Goal: Information Seeking & Learning: Learn about a topic

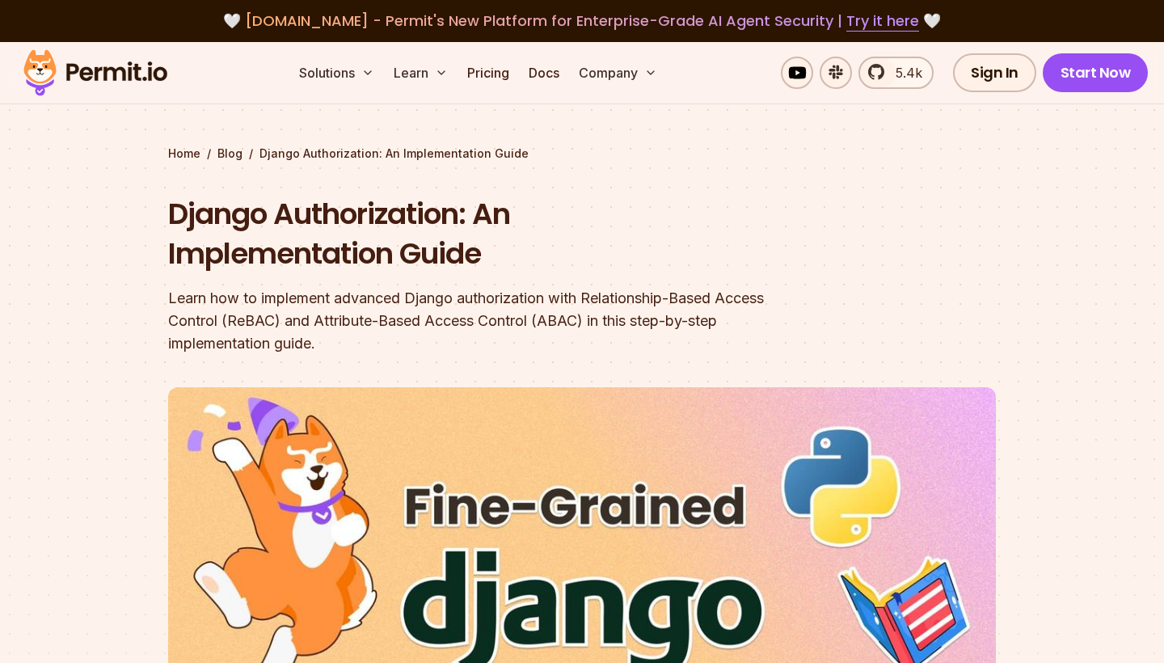
scroll to position [822, 0]
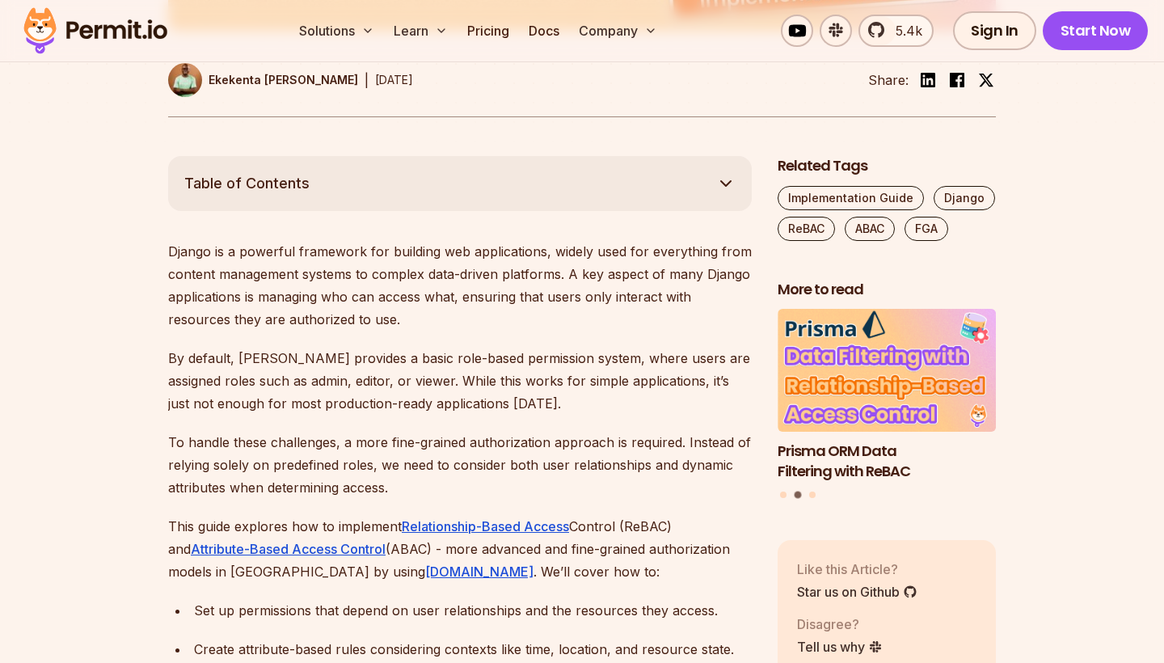
click at [440, 275] on p "Django is a powerful framework for building web applications, widely used for e…" at bounding box center [459, 285] width 583 height 91
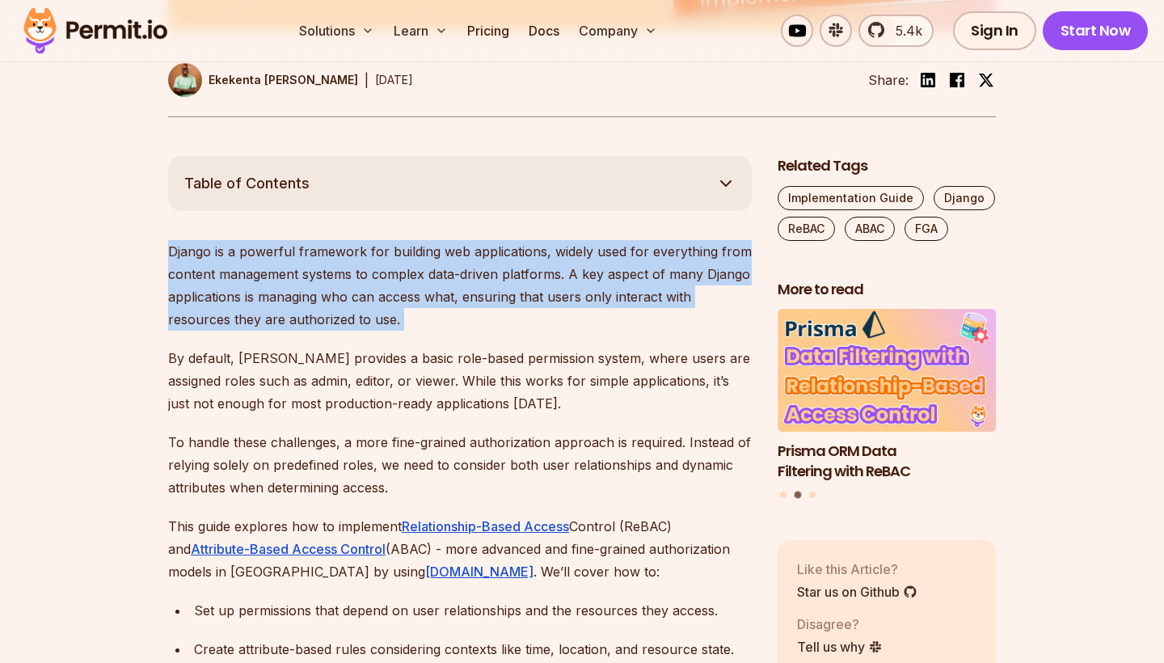
click at [440, 275] on p "Django is a powerful framework for building web applications, widely used for e…" at bounding box center [459, 285] width 583 height 91
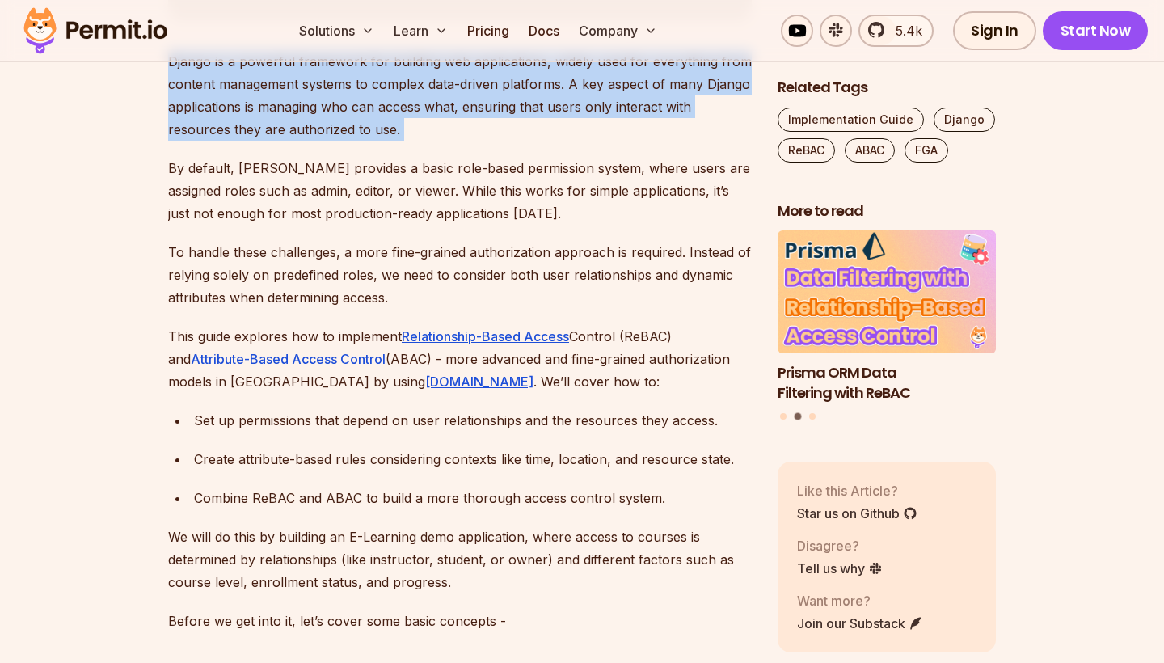
scroll to position [1038, 0]
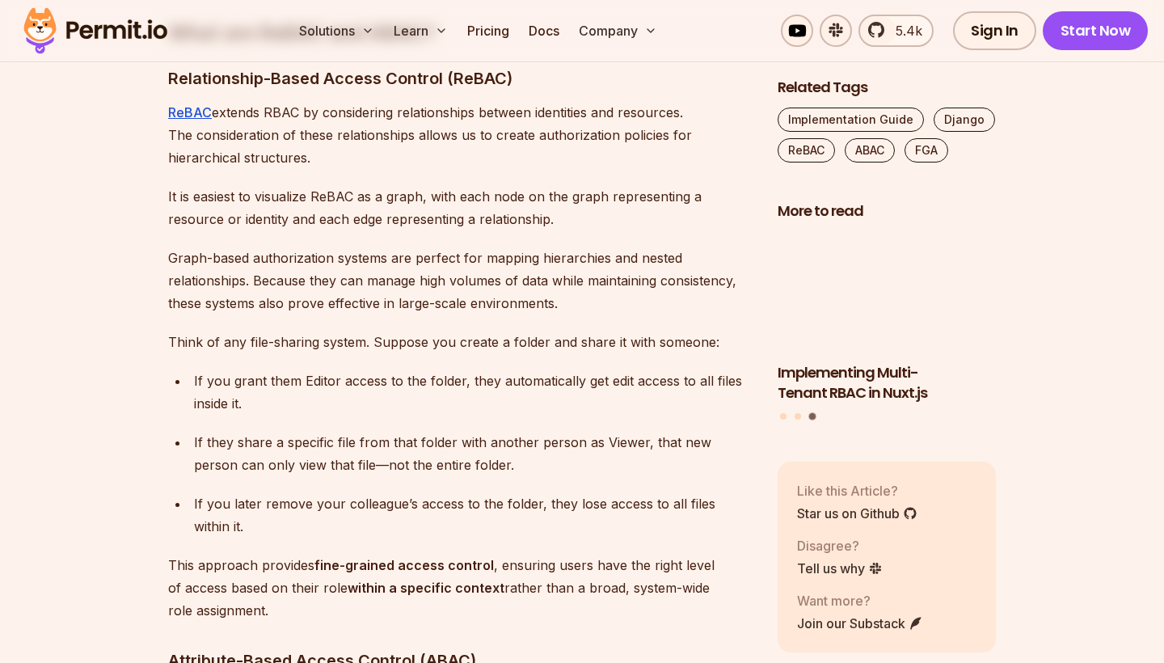
scroll to position [1684, 0]
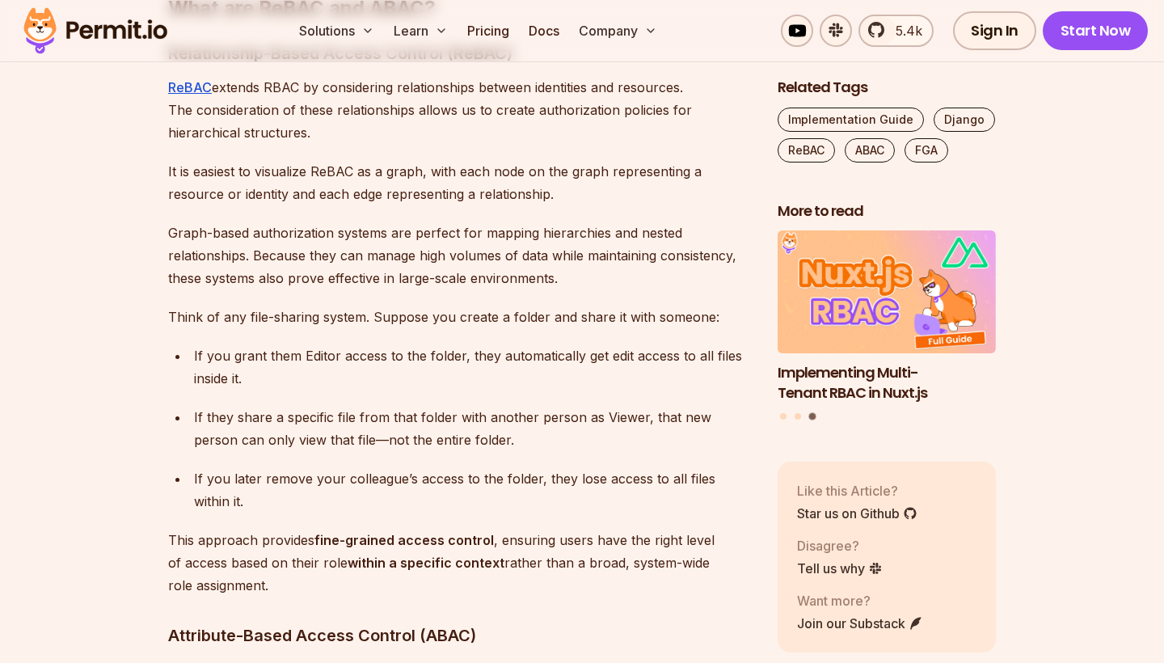
click at [323, 86] on p "ReBAC extends RBAC by considering relationships between identities and resource…" at bounding box center [459, 110] width 583 height 68
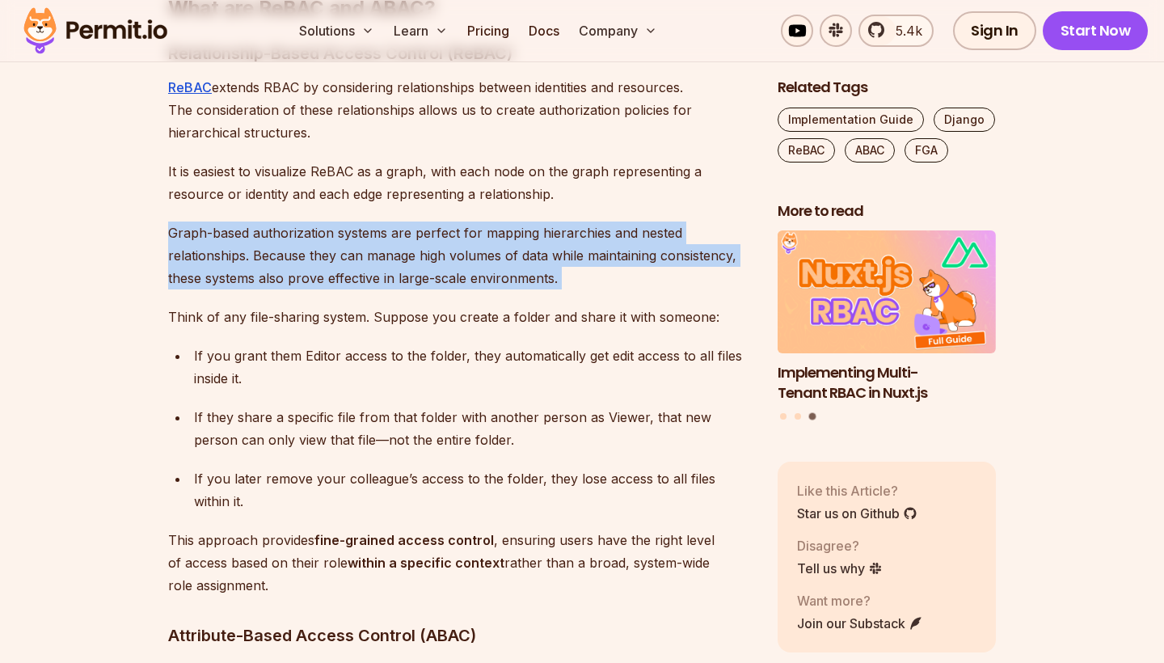
click at [358, 251] on p "Graph-based authorization systems are perfect for mapping hierarchies and neste…" at bounding box center [459, 255] width 583 height 68
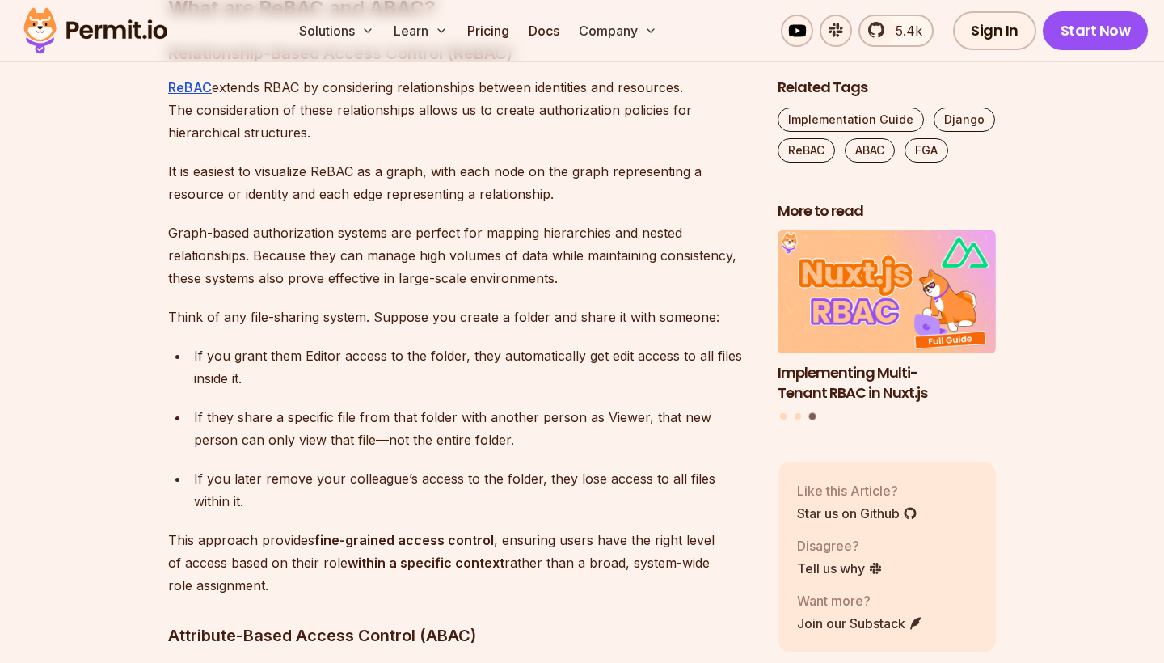
click at [358, 251] on p "Graph-based authorization systems are perfect for mapping hierarchies and neste…" at bounding box center [459, 255] width 583 height 68
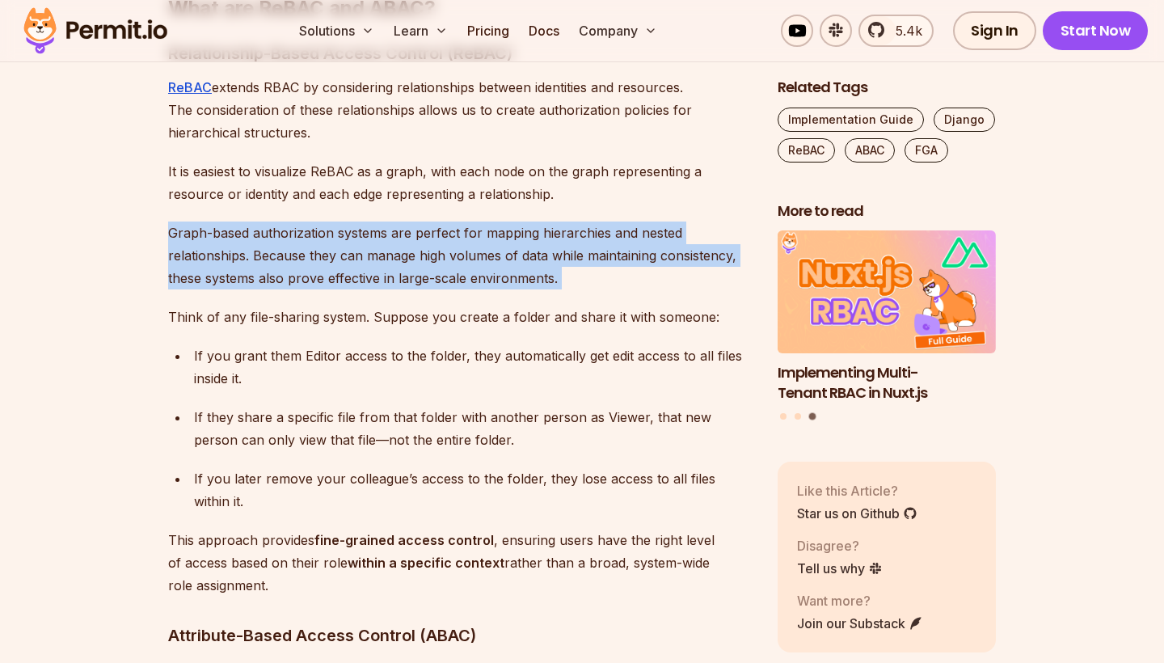
click at [358, 251] on p "Graph-based authorization systems are perfect for mapping hierarchies and neste…" at bounding box center [459, 255] width 583 height 68
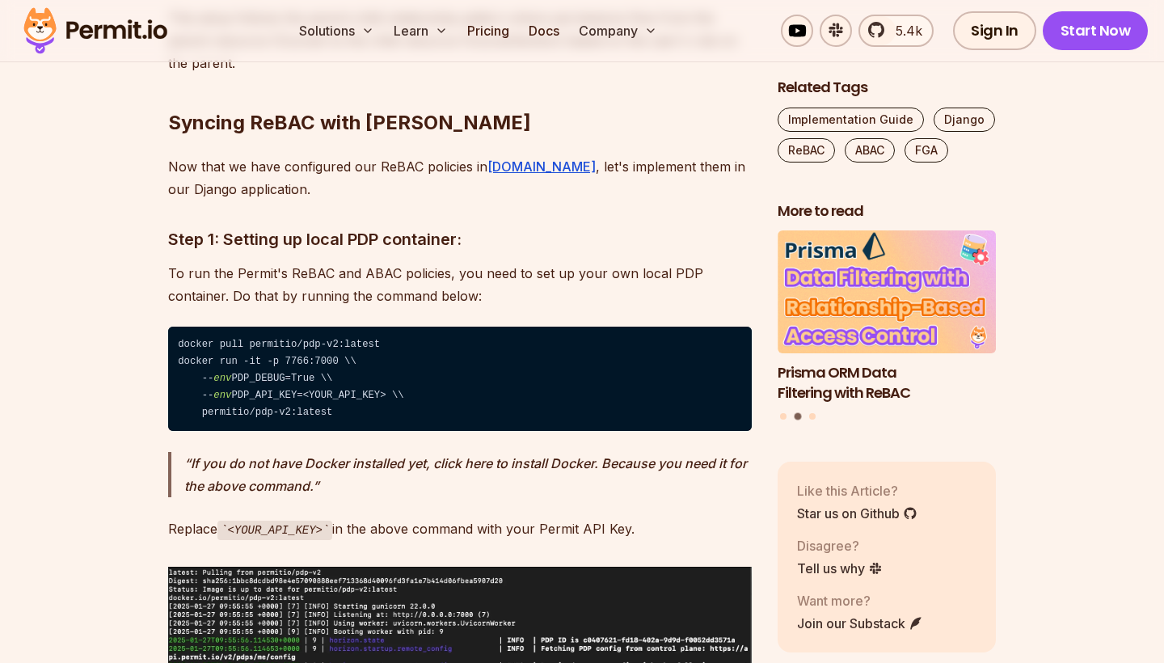
scroll to position [9552, 0]
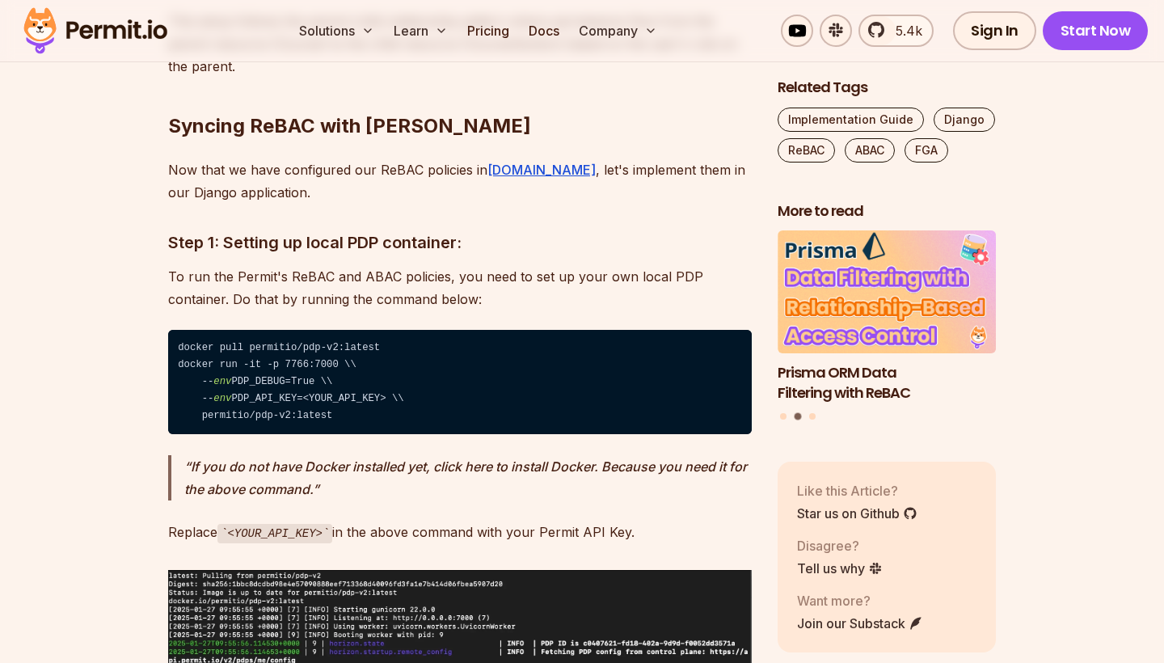
click at [401, 158] on p "Now that we have configured our ReBAC policies in [DOMAIN_NAME] , let's impleme…" at bounding box center [459, 180] width 583 height 45
